Goal: Task Accomplishment & Management: Use online tool/utility

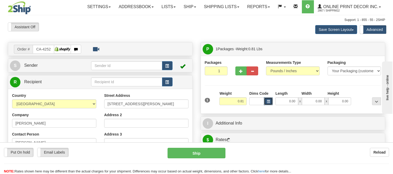
click at [271, 101] on button "button" at bounding box center [268, 102] width 9 height 8
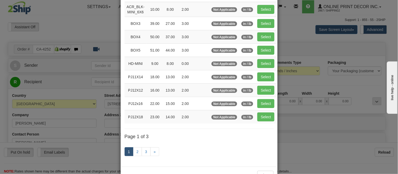
scroll to position [87, 0]
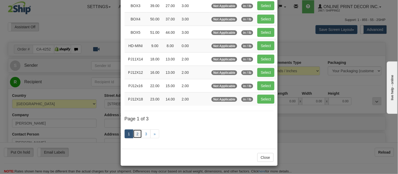
click at [137, 135] on link "2" at bounding box center [137, 134] width 9 height 9
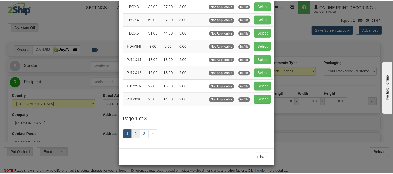
scroll to position [85, 0]
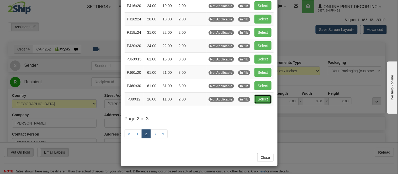
click at [258, 102] on button "Select" at bounding box center [262, 99] width 17 height 9
type input "PJ8X12"
type input "16.00"
type input "11.00"
type input "2.00"
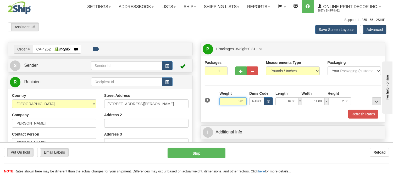
drag, startPoint x: 247, startPoint y: 101, endPoint x: 230, endPoint y: 101, distance: 16.8
click at [230, 101] on input "0.81" at bounding box center [233, 102] width 27 height 8
drag, startPoint x: 350, startPoint y: 101, endPoint x: 330, endPoint y: 104, distance: 20.4
click at [330, 104] on input "2.00" at bounding box center [340, 102] width 23 height 8
drag, startPoint x: 245, startPoint y: 102, endPoint x: 223, endPoint y: 99, distance: 21.5
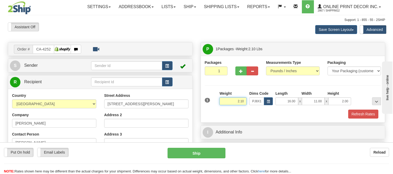
click at [223, 99] on input "2.10" at bounding box center [233, 102] width 27 height 8
type input "1.98"
drag, startPoint x: 349, startPoint y: 99, endPoint x: 328, endPoint y: 105, distance: 22.0
click at [328, 105] on div "16.00 x 11.00 x 2.00" at bounding box center [314, 102] width 76 height 8
click button "Delete" at bounding box center [0, 0] width 0 height 0
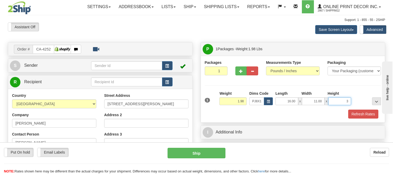
type input "3.00"
click at [371, 113] on button "Refresh Rates" at bounding box center [364, 114] width 30 height 9
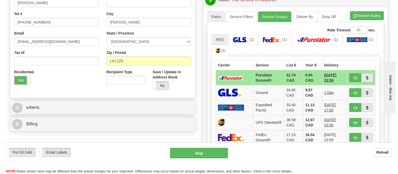
scroll to position [145, 0]
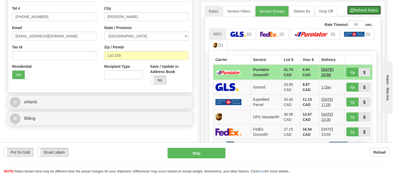
click at [355, 12] on button "Refresh Rates" at bounding box center [365, 10] width 34 height 9
click at [353, 71] on span "button" at bounding box center [353, 72] width 4 height 3
type input "260"
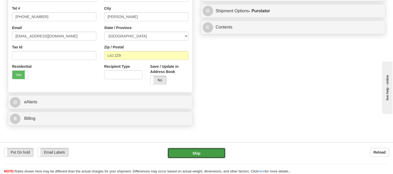
click at [209, 158] on button "Ship" at bounding box center [197, 153] width 58 height 10
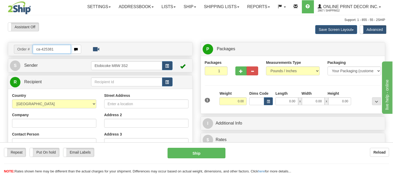
type input "ca-425381"
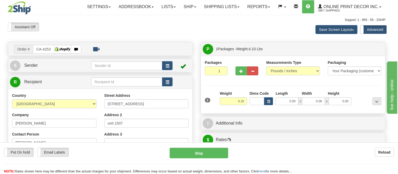
type input "LONDON"
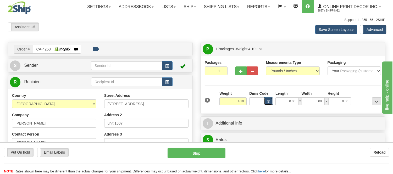
click at [268, 101] on span "button" at bounding box center [268, 101] width 3 height 3
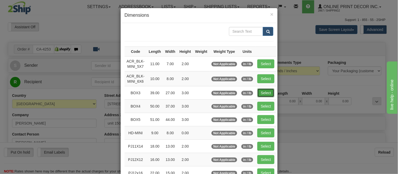
click at [257, 93] on button "Select" at bounding box center [265, 93] width 17 height 9
type input "BOX3"
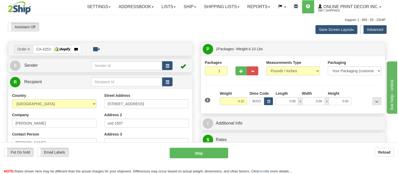
type input "39.00"
type input "27.00"
type input "3.00"
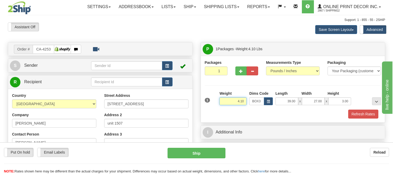
drag, startPoint x: 244, startPoint y: 102, endPoint x: 221, endPoint y: 109, distance: 23.7
click at [221, 109] on div "Weight 4.10" at bounding box center [233, 100] width 30 height 18
type input "8.98"
click at [360, 117] on button "Refresh Rates" at bounding box center [364, 114] width 30 height 9
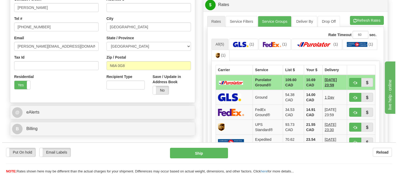
scroll to position [145, 0]
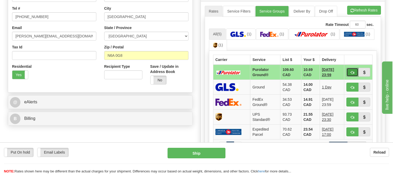
click at [349, 74] on button "button" at bounding box center [353, 72] width 12 height 9
type input "260"
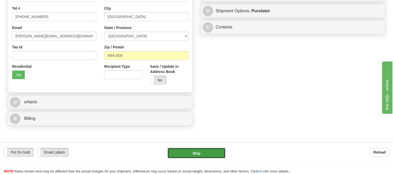
click at [211, 158] on button "Ship" at bounding box center [197, 153] width 58 height 10
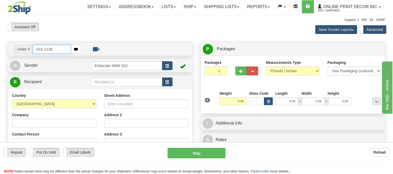
type input "nice-1138"
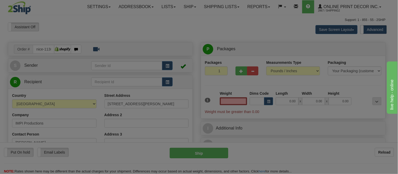
type input "SHEDIAC"
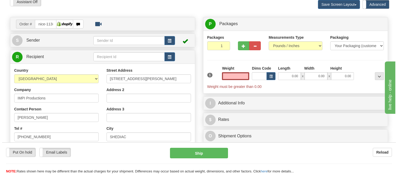
scroll to position [58, 0]
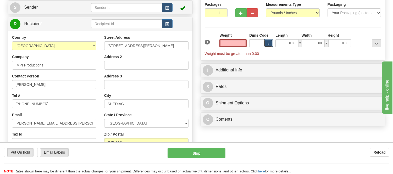
type input "0.00"
click at [267, 43] on span "button" at bounding box center [268, 43] width 3 height 3
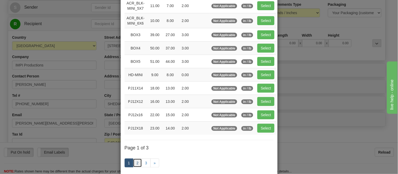
click at [134, 165] on link "2" at bounding box center [137, 163] width 9 height 9
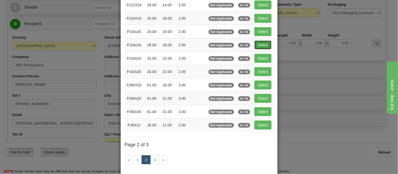
click at [261, 41] on button "Select" at bounding box center [262, 45] width 17 height 9
type input "PJ16x24"
type input "28.00"
type input "18.00"
type input "2.00"
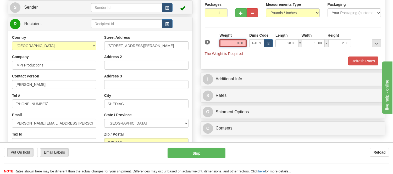
drag, startPoint x: 244, startPoint y: 42, endPoint x: 228, endPoint y: 42, distance: 15.7
click at [228, 42] on input "0.00" at bounding box center [233, 43] width 27 height 8
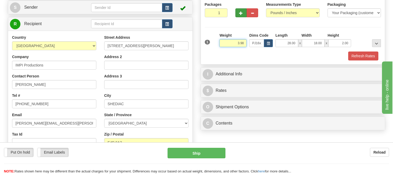
type input "3.98"
click at [240, 14] on span "button" at bounding box center [242, 13] width 4 height 3
radio input "true"
type input "2"
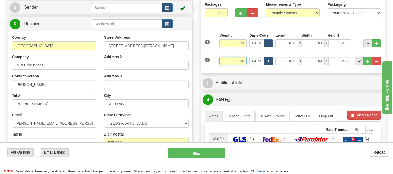
drag, startPoint x: 246, startPoint y: 60, endPoint x: 233, endPoint y: 64, distance: 13.6
click at [233, 64] on input "3.98" at bounding box center [233, 61] width 27 height 8
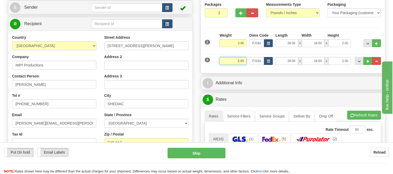
type input "6.89"
click at [271, 62] on button "button" at bounding box center [268, 61] width 9 height 8
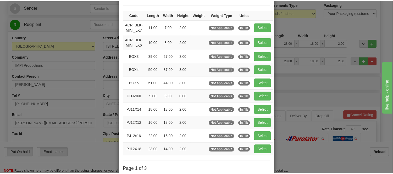
scroll to position [87, 0]
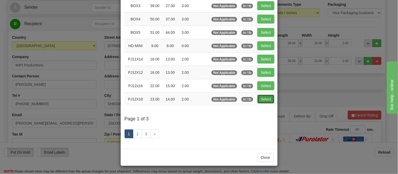
click at [265, 101] on button "Select" at bounding box center [265, 99] width 17 height 9
type input "PJ12X18"
type input "23.00"
type input "14.00"
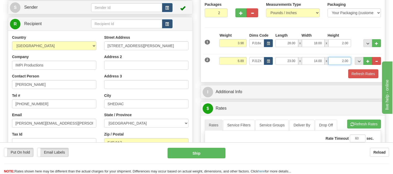
drag, startPoint x: 348, startPoint y: 61, endPoint x: 324, endPoint y: 61, distance: 23.9
click at [324, 61] on div "23.00 x 14.00 x 2.00" at bounding box center [314, 61] width 76 height 8
click button "Delete" at bounding box center [0, 0] width 0 height 0
type input "6.00"
click at [369, 75] on button "Refresh Rates" at bounding box center [364, 73] width 30 height 9
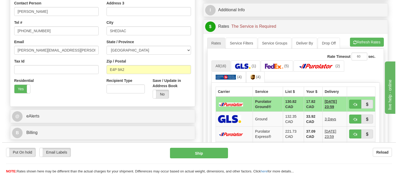
scroll to position [145, 0]
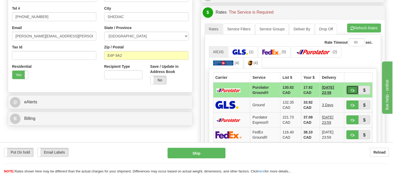
click at [356, 89] on button "button" at bounding box center [353, 90] width 12 height 9
type input "260"
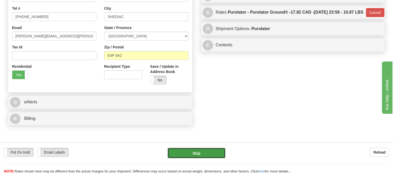
click at [194, 156] on button "Ship" at bounding box center [197, 153] width 58 height 10
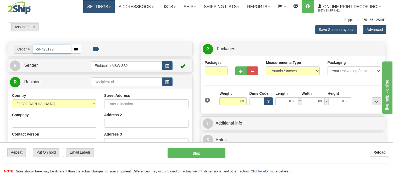
type input "ca-425179"
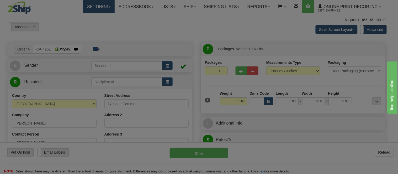
type input "SPRUCE GROVE"
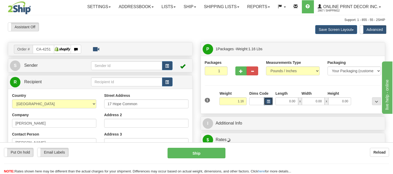
click at [268, 100] on button "button" at bounding box center [268, 102] width 9 height 8
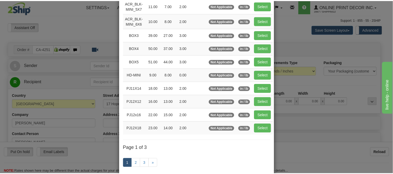
scroll to position [58, 0]
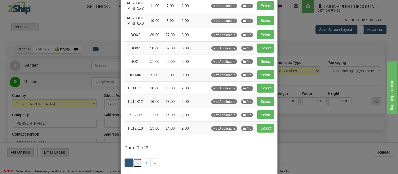
click at [138, 161] on link "2" at bounding box center [137, 163] width 9 height 9
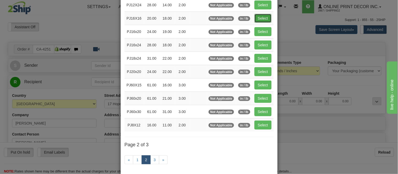
click at [255, 18] on button "Select" at bounding box center [262, 18] width 17 height 9
type input "PJ16X16"
type input "20.00"
type input "18.00"
type input "2.00"
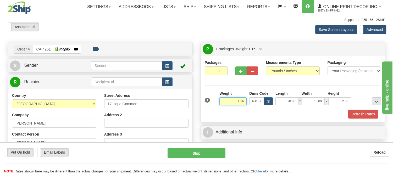
drag, startPoint x: 245, startPoint y: 101, endPoint x: 226, endPoint y: 104, distance: 18.5
click at [226, 104] on input "1.16" at bounding box center [233, 102] width 27 height 8
type input "2.05"
click at [360, 117] on button "Refresh Rates" at bounding box center [364, 114] width 30 height 9
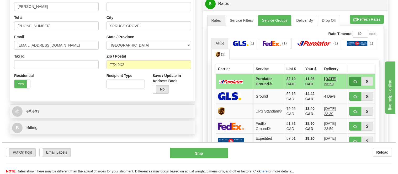
scroll to position [145, 0]
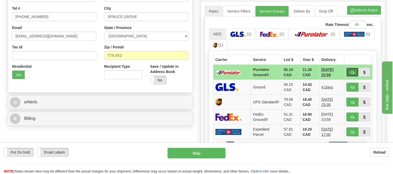
click at [350, 71] on button "button" at bounding box center [353, 72] width 12 height 9
type input "260"
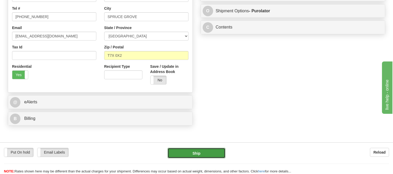
click at [205, 155] on button "Ship" at bounding box center [197, 153] width 58 height 10
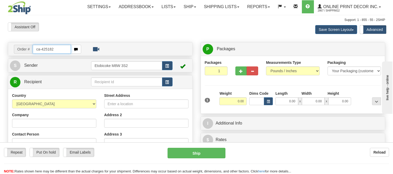
type input "ca-425182"
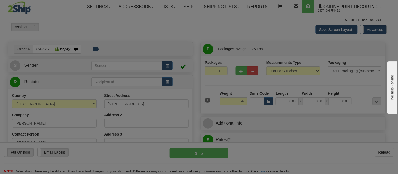
type input "RENFREW"
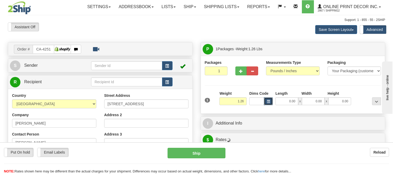
click at [265, 102] on button "button" at bounding box center [268, 102] width 9 height 8
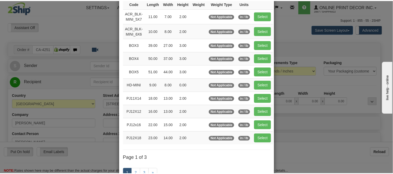
scroll to position [58, 0]
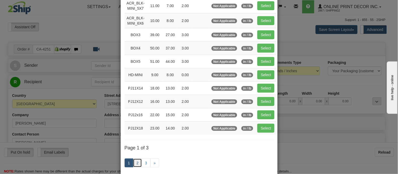
click at [133, 163] on link "2" at bounding box center [137, 163] width 9 height 9
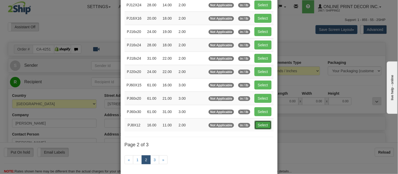
click at [261, 126] on button "Select" at bounding box center [262, 125] width 17 height 9
type input "PJ8X12"
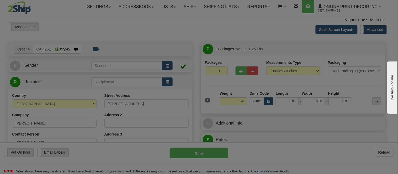
type input "16.00"
type input "11.00"
type input "2.00"
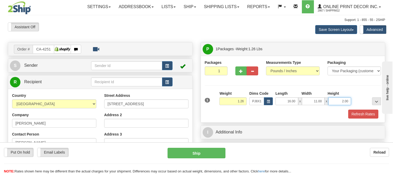
drag, startPoint x: 349, startPoint y: 102, endPoint x: 324, endPoint y: 103, distance: 24.7
click at [324, 103] on div "16.00 x 11.00 x 2.00" at bounding box center [314, 102] width 76 height 8
drag, startPoint x: 245, startPoint y: 101, endPoint x: 215, endPoint y: 104, distance: 30.0
click at [215, 104] on div "1 Weight 1.26 Dims Code x x" at bounding box center [293, 100] width 179 height 19
type input "3.98"
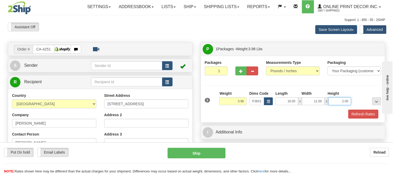
drag, startPoint x: 348, startPoint y: 99, endPoint x: 333, endPoint y: 104, distance: 15.7
click at [333, 104] on input "2.00" at bounding box center [340, 102] width 23 height 8
click button "Delete" at bounding box center [0, 0] width 0 height 0
type input "4.00"
click at [357, 118] on button "Refresh Rates" at bounding box center [364, 114] width 30 height 9
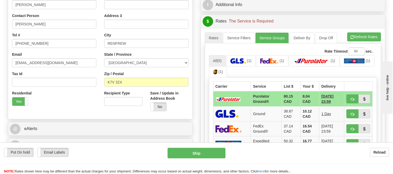
scroll to position [145, 0]
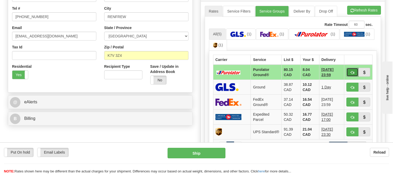
click at [351, 69] on button "button" at bounding box center [353, 72] width 12 height 9
type input "260"
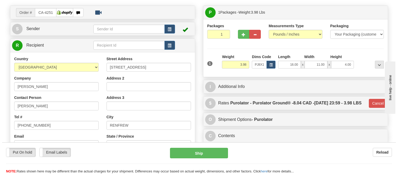
scroll to position [29, 0]
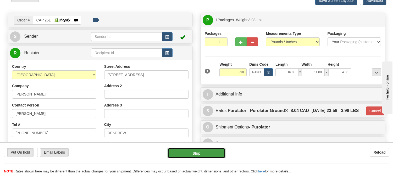
click at [219, 155] on button "Ship" at bounding box center [197, 153] width 58 height 10
